Goal: Check status: Check status

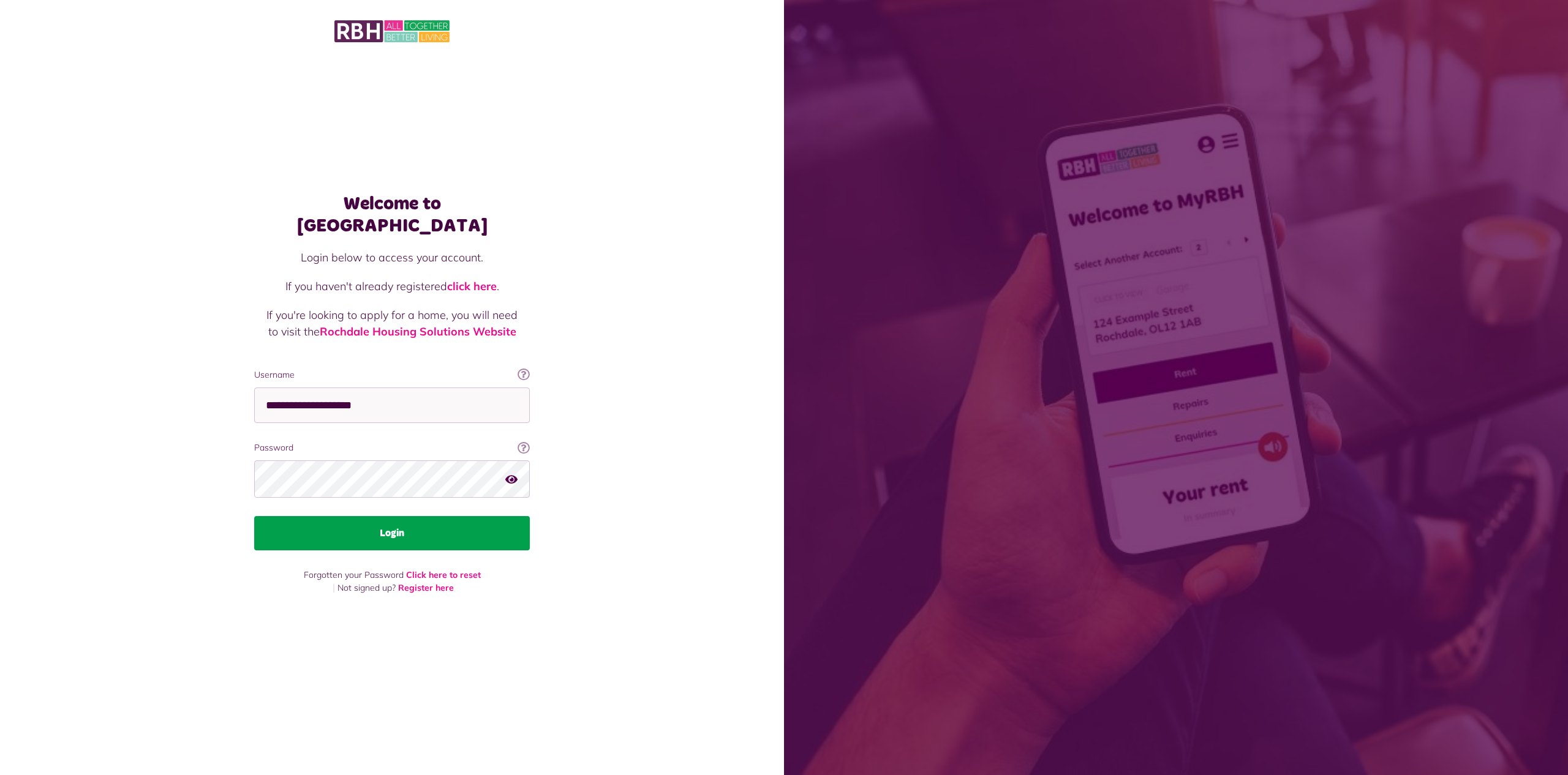
click at [446, 524] on button "Login" at bounding box center [392, 533] width 276 height 34
click at [399, 523] on button "Login" at bounding box center [392, 533] width 276 height 34
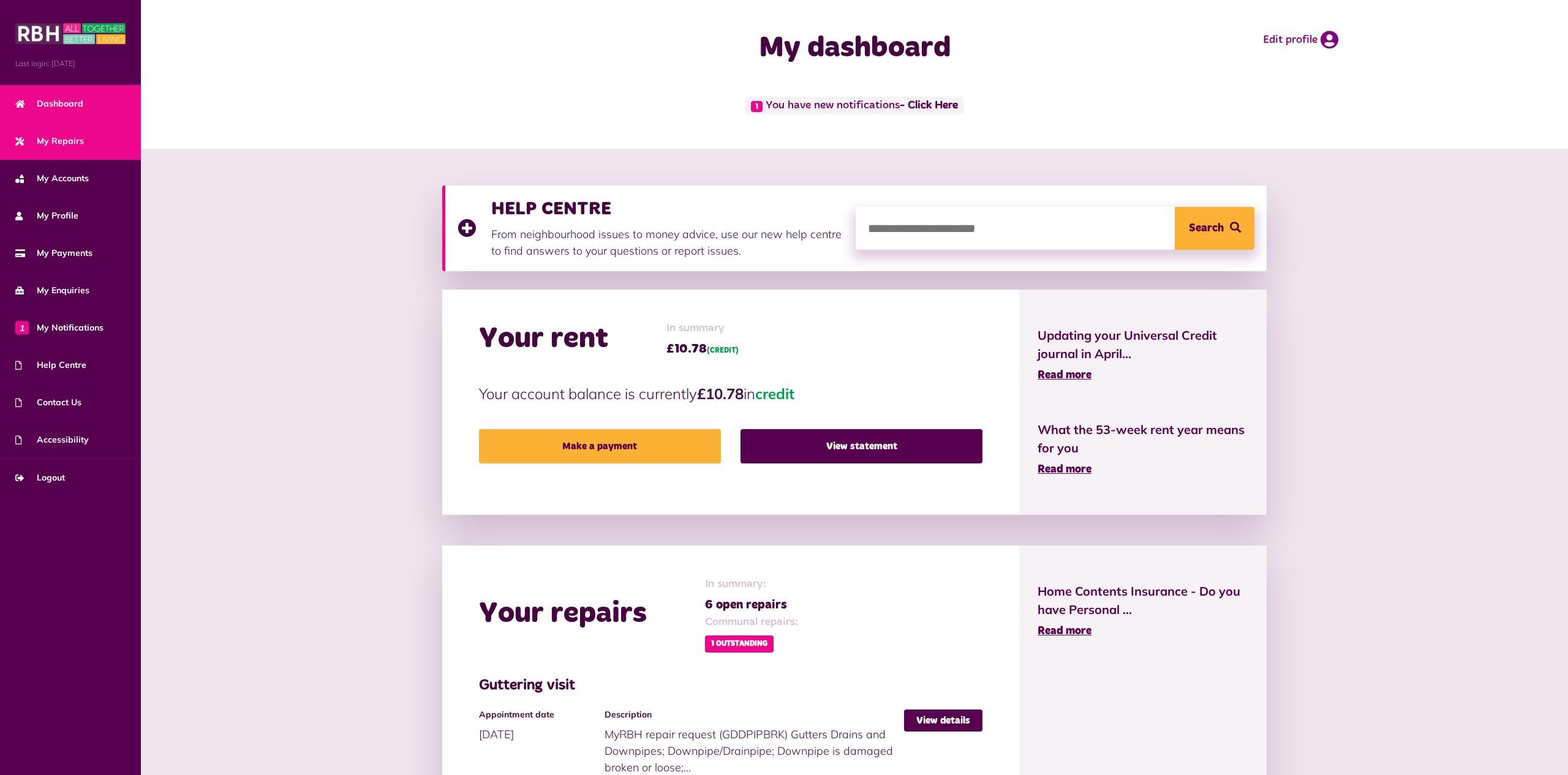
click at [53, 143] on span "My Repairs" at bounding box center [49, 141] width 69 height 13
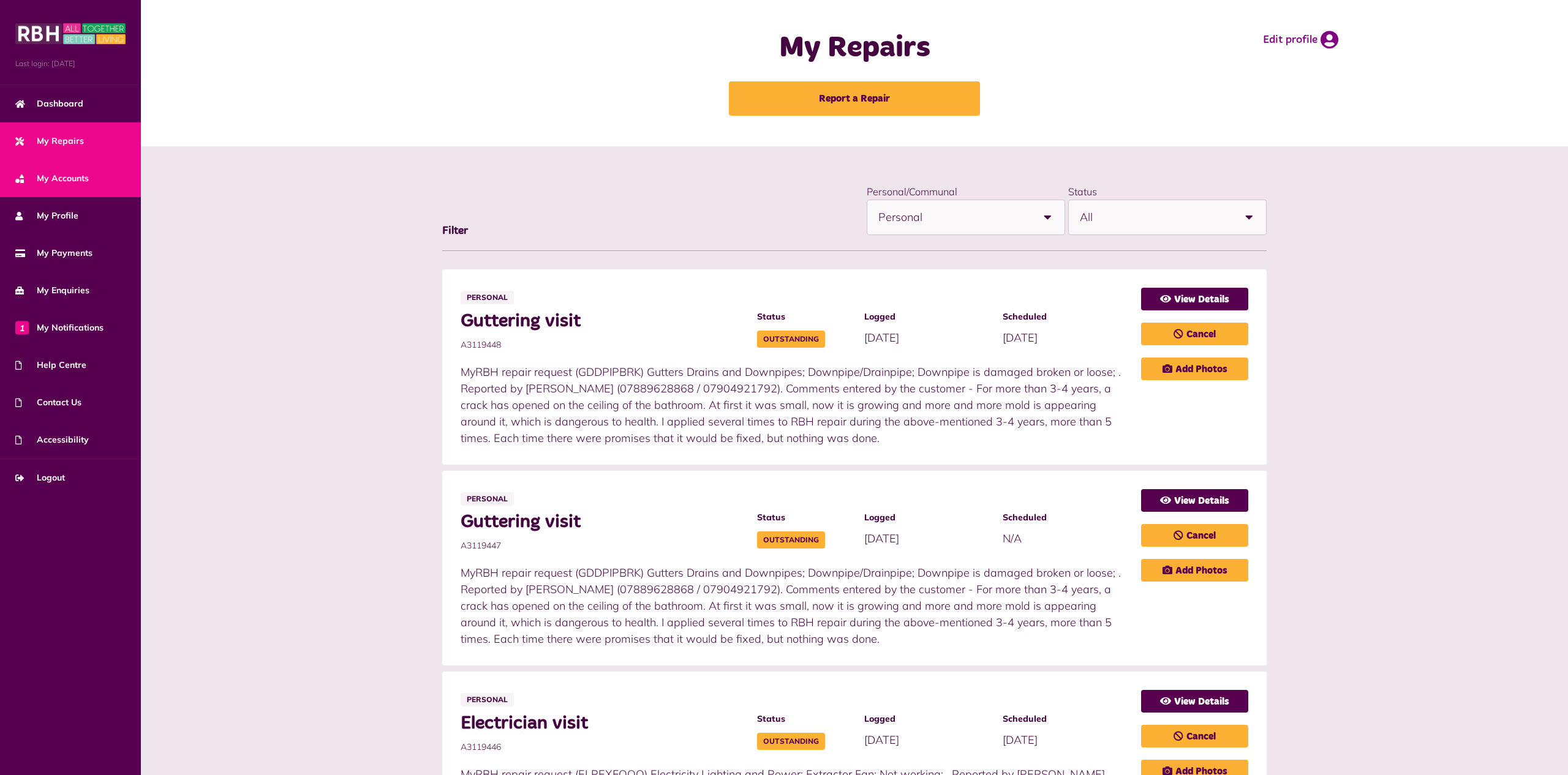
click at [71, 173] on span "My Accounts" at bounding box center [52, 179] width 73 height 13
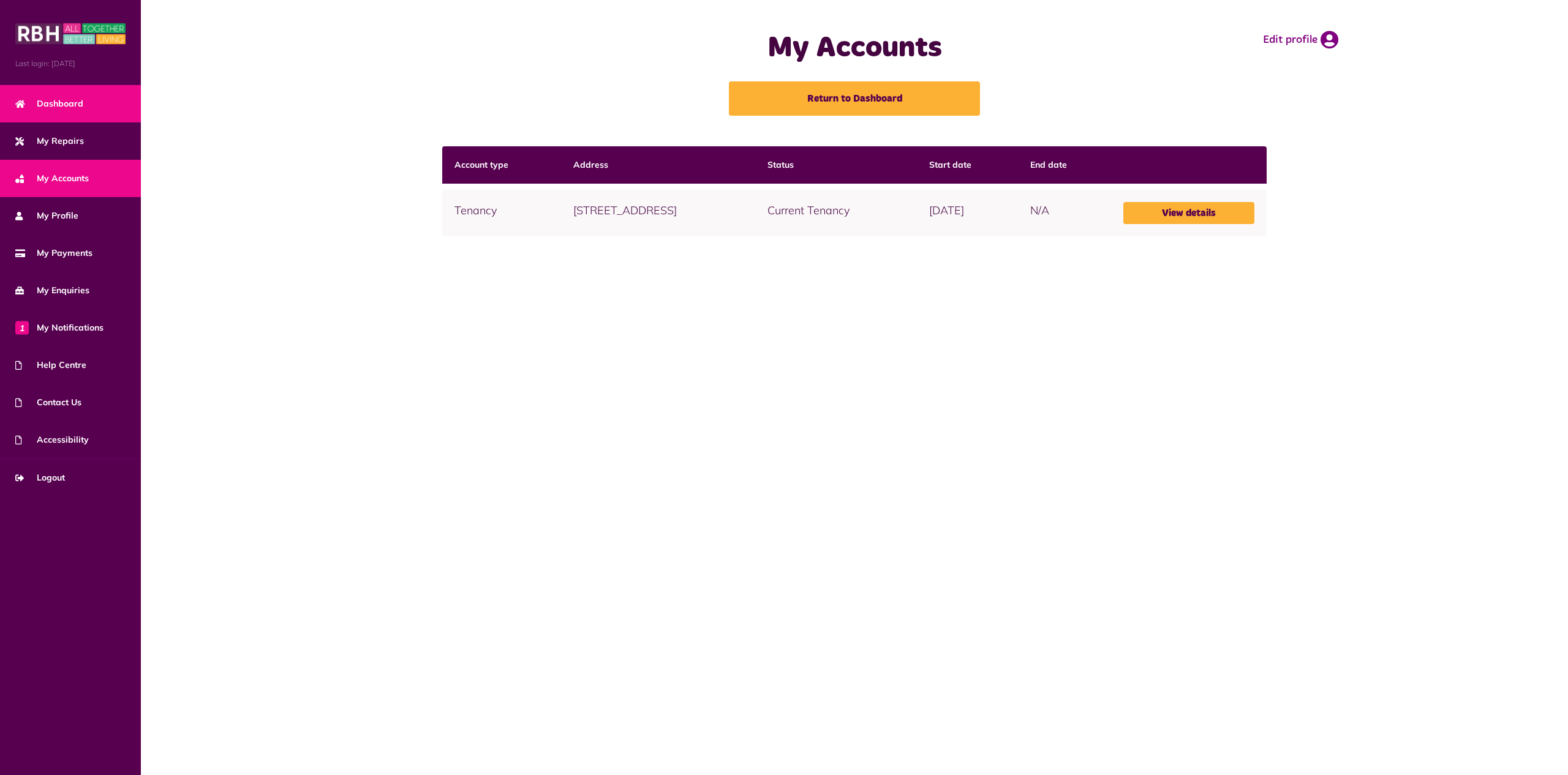
click at [71, 98] on span "Dashboard" at bounding box center [49, 104] width 68 height 13
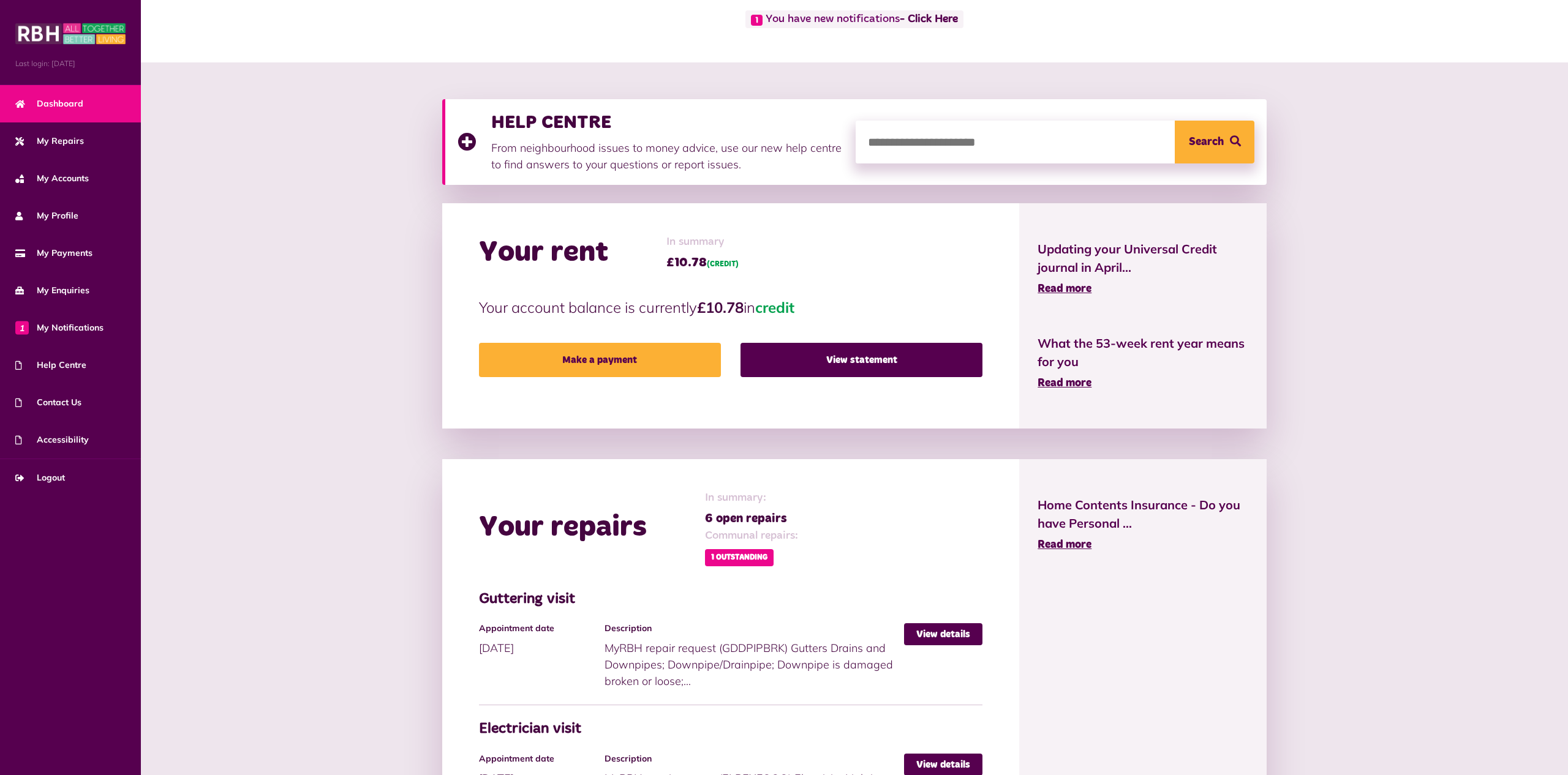
scroll to position [24, 0]
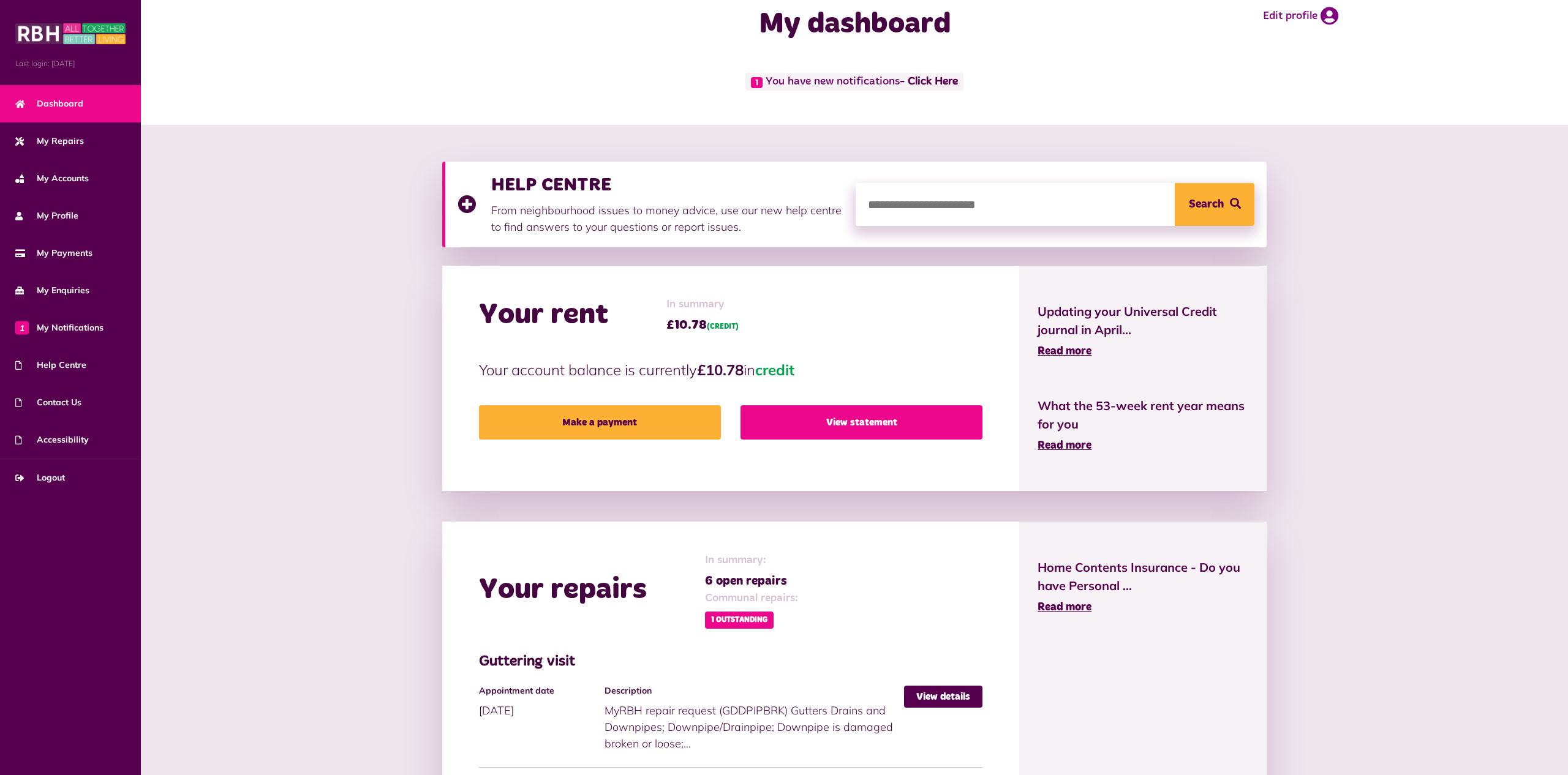
click at [805, 423] on link "View statement" at bounding box center [862, 422] width 242 height 34
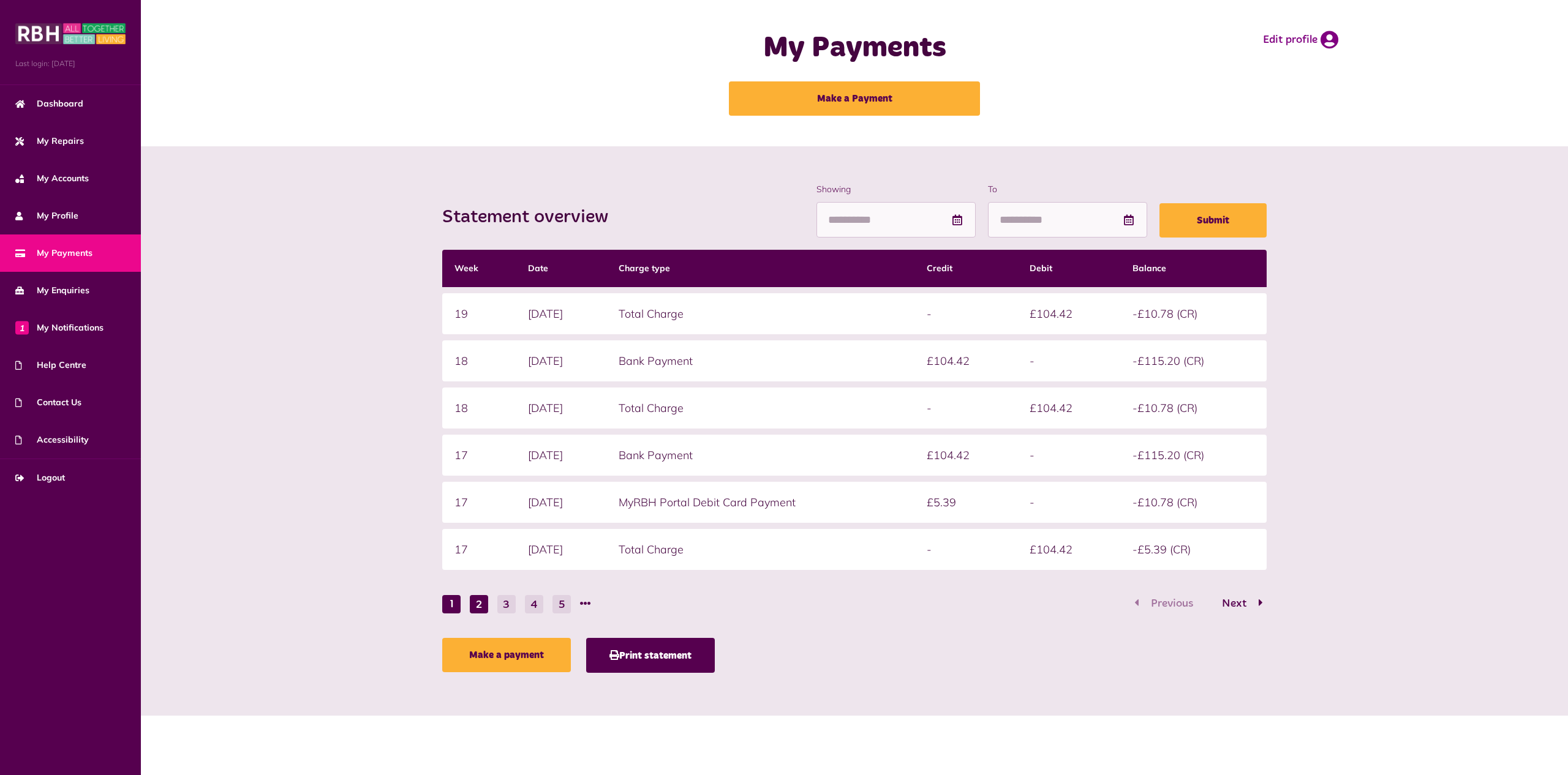
click at [483, 610] on button "2" at bounding box center [479, 604] width 18 height 18
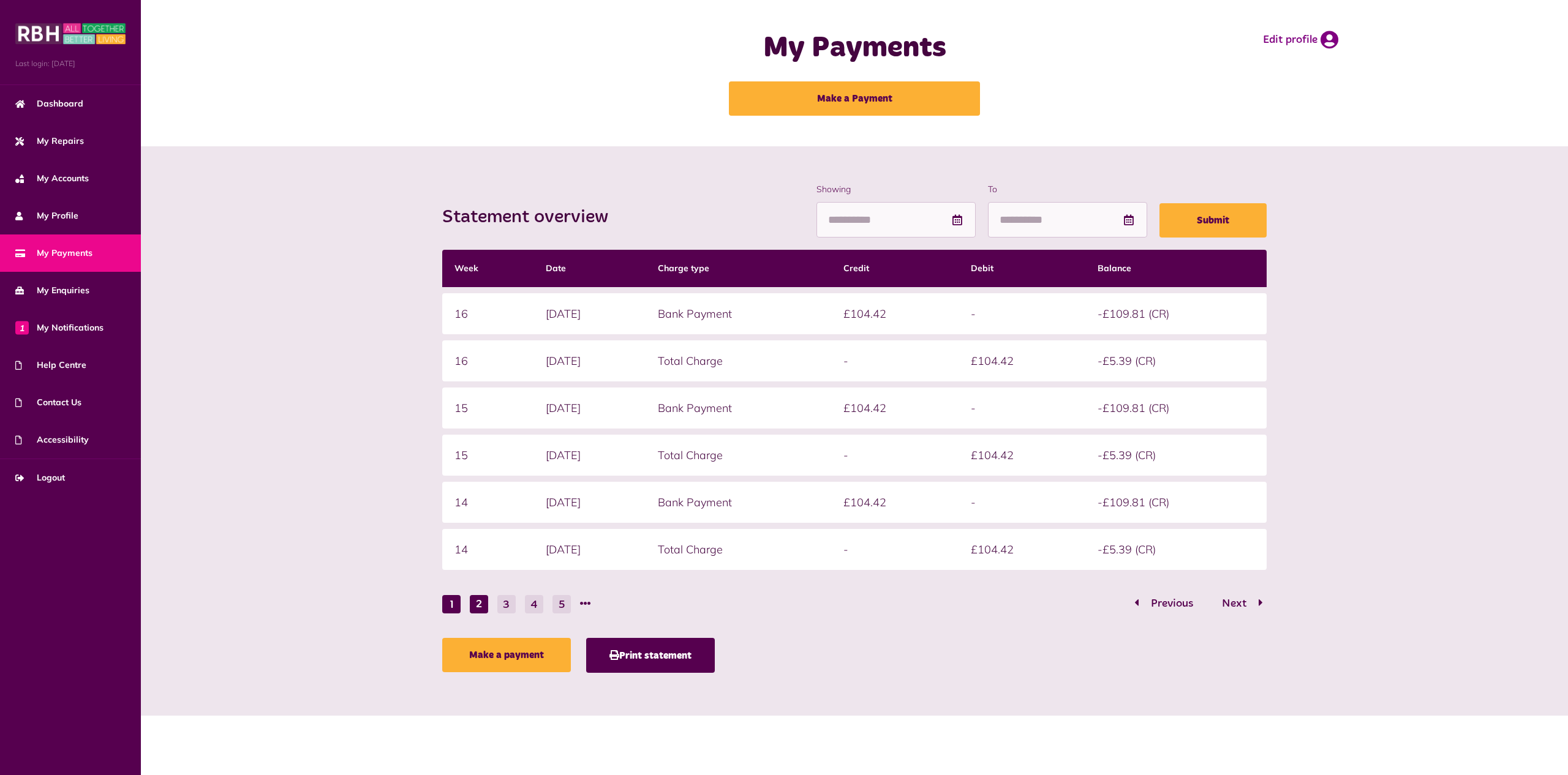
click at [459, 608] on button "1" at bounding box center [451, 604] width 18 height 18
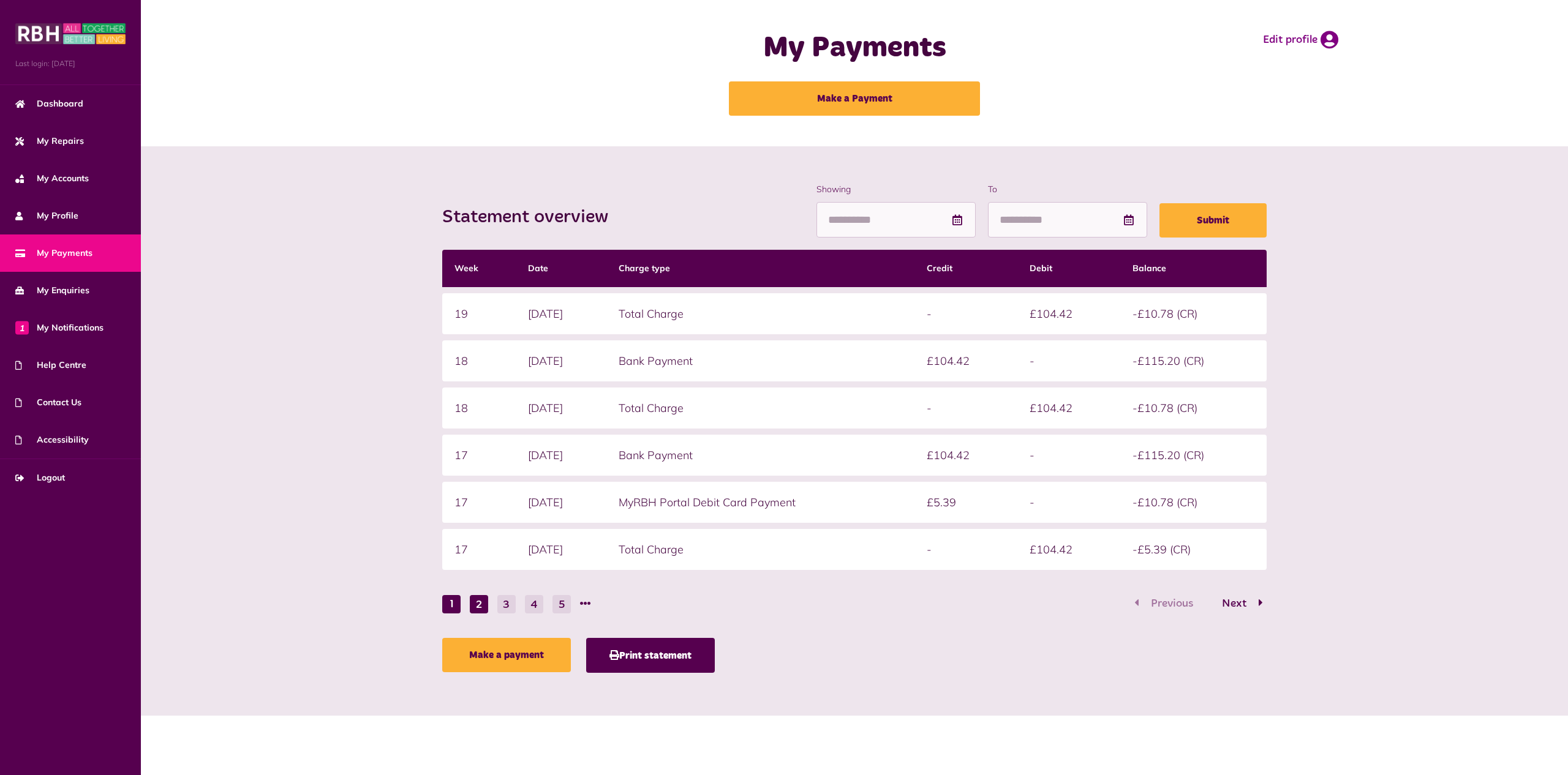
click at [479, 605] on button "2" at bounding box center [479, 604] width 18 height 18
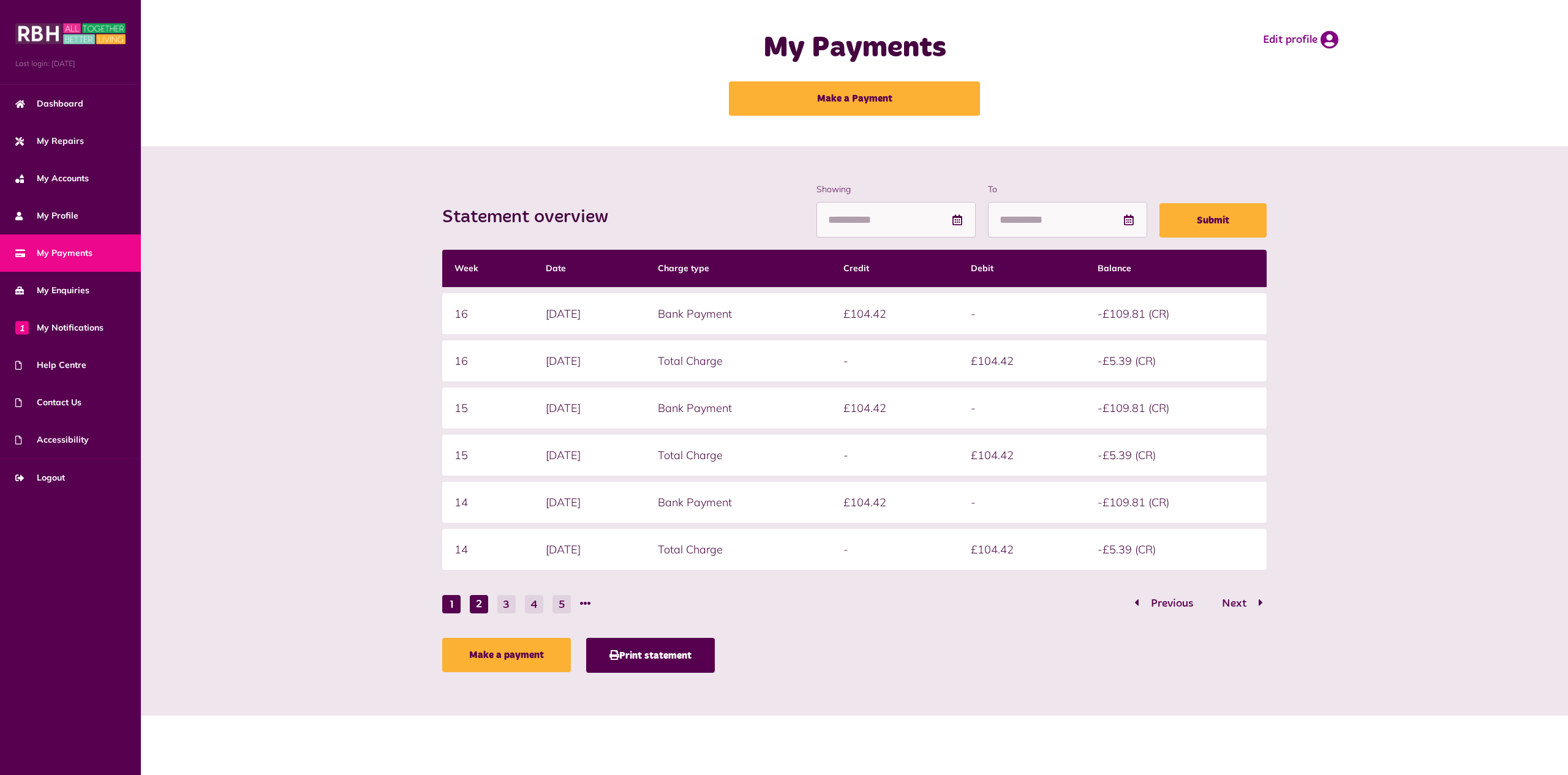
click at [451, 613] on button "1" at bounding box center [451, 604] width 18 height 18
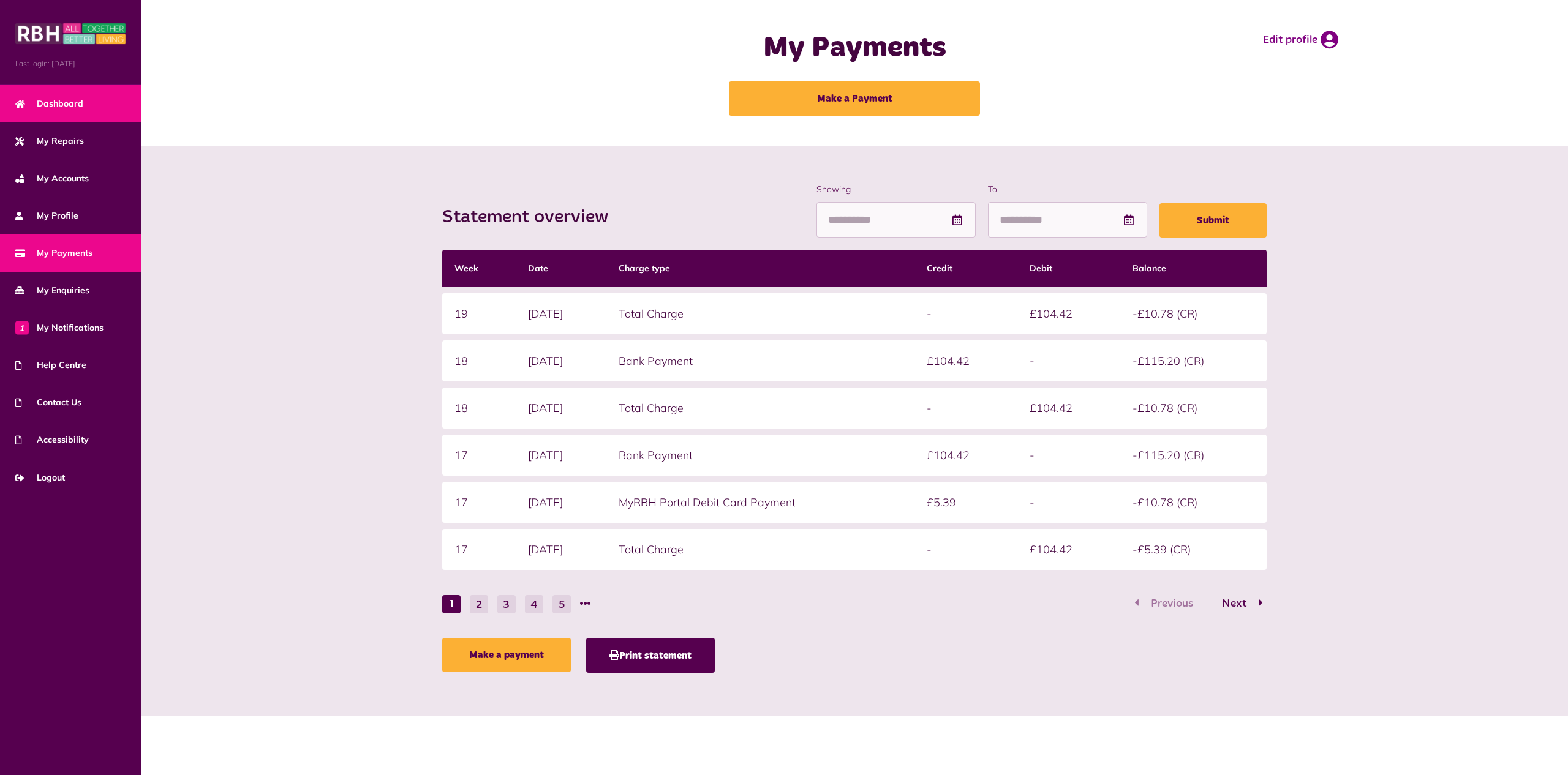
click at [39, 109] on span "Dashboard" at bounding box center [49, 104] width 68 height 13
